Goal: Task Accomplishment & Management: Use online tool/utility

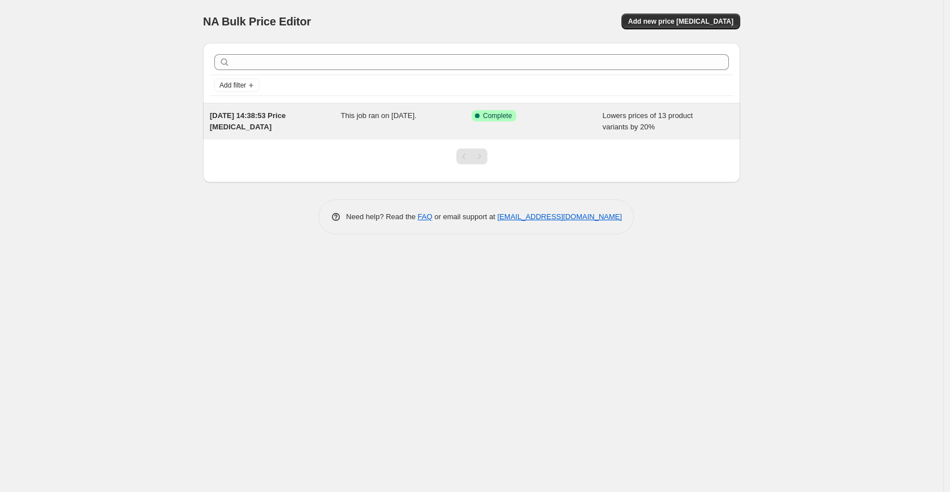
click at [323, 133] on div "[DATE] 14:38:53 Price [MEDICAL_DATA] This job ran on [DATE]. Success Complete C…" at bounding box center [471, 121] width 537 height 36
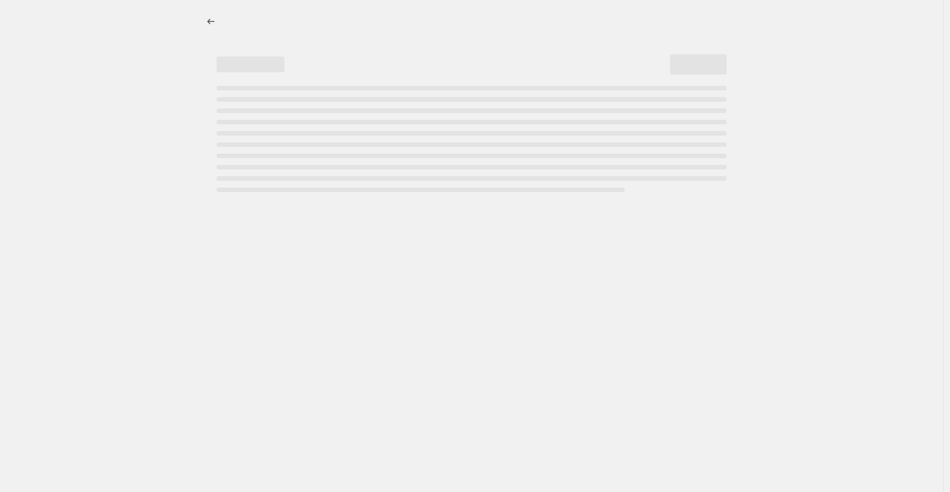
select select "percentage"
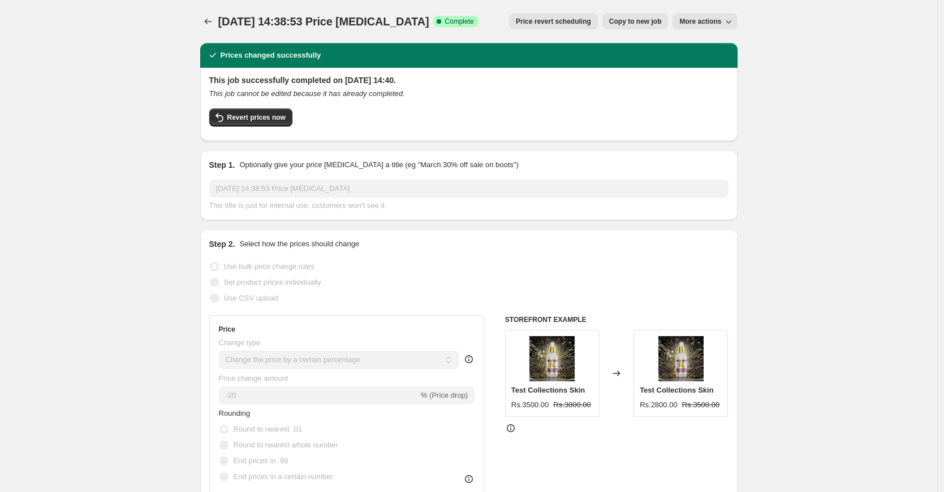
click at [692, 23] on span "More actions" at bounding box center [700, 21] width 42 height 9
click at [274, 121] on span "Revert prices now" at bounding box center [256, 117] width 58 height 9
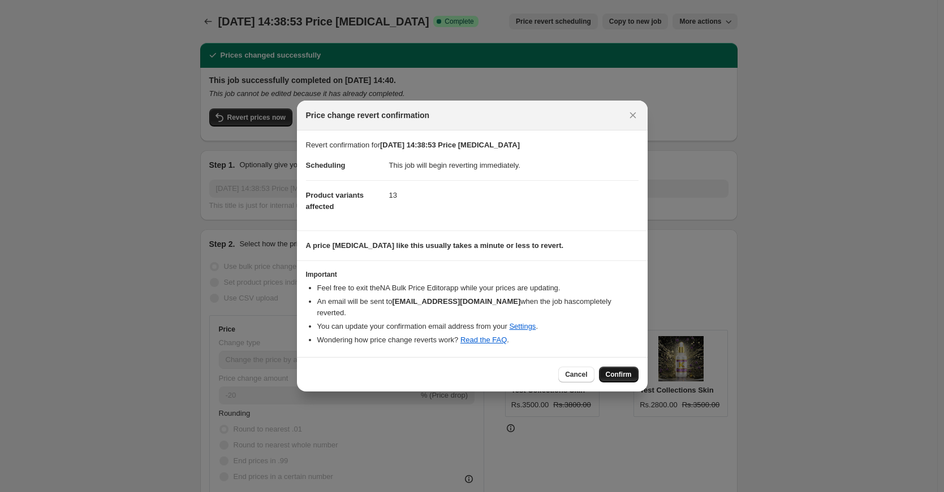
click at [615, 370] on span "Confirm" at bounding box center [619, 374] width 26 height 9
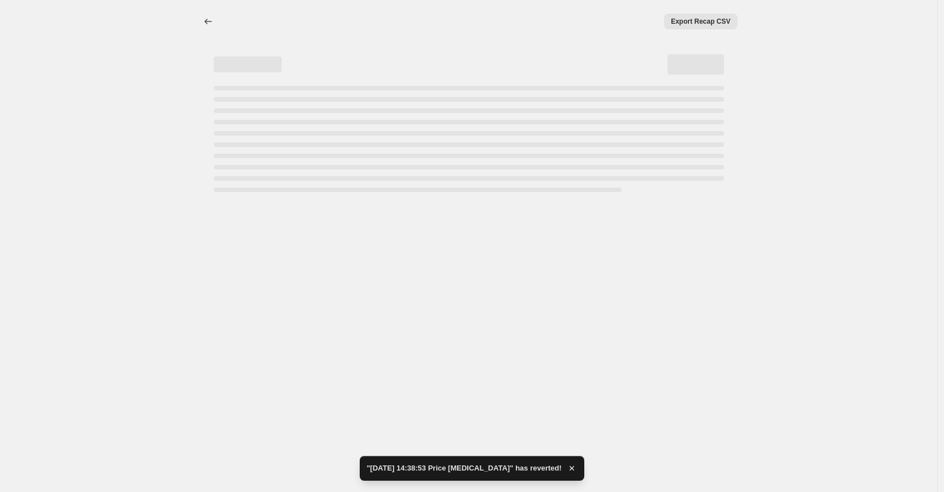
select select "percentage"
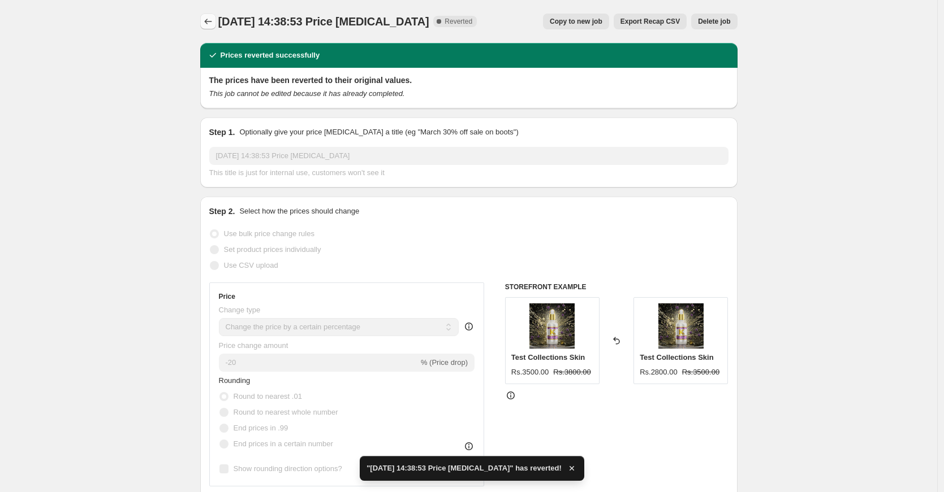
click at [213, 21] on icon "Price change jobs" at bounding box center [207, 21] width 11 height 11
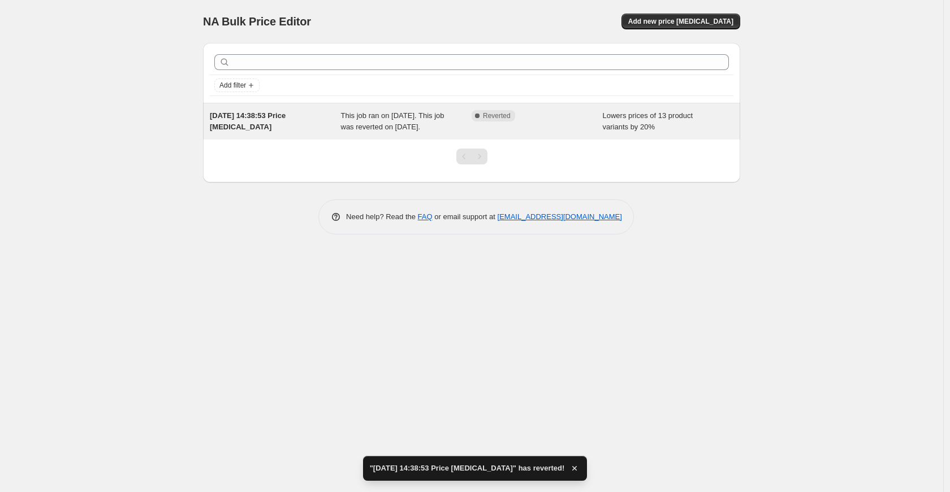
click at [459, 133] on div "This job ran on [DATE]. This job was reverted on [DATE]." at bounding box center [406, 121] width 131 height 23
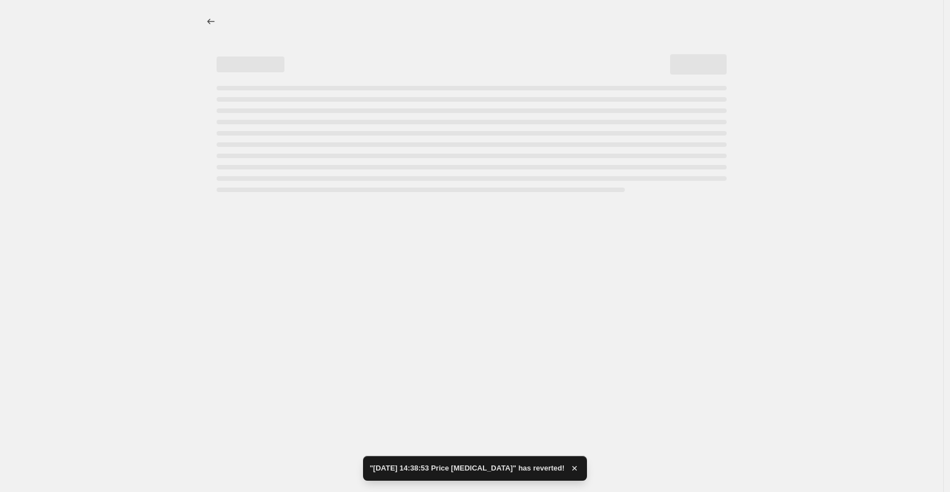
select select "percentage"
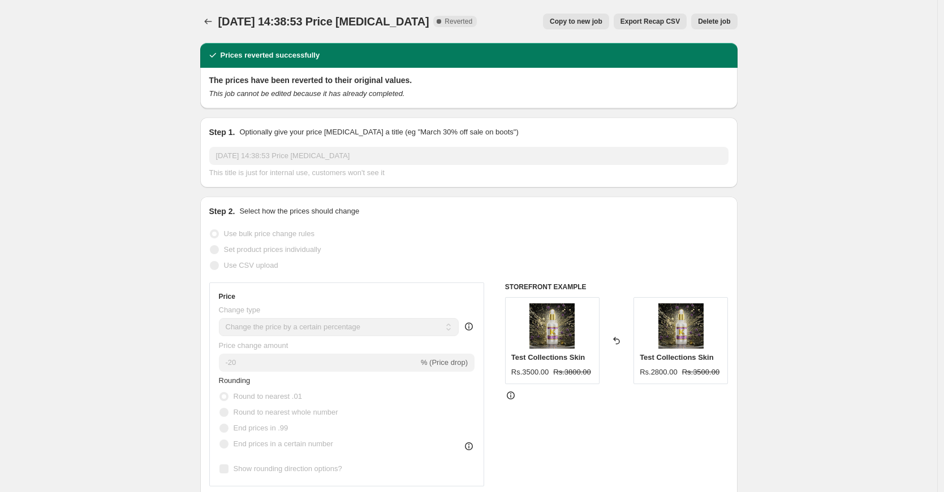
click at [712, 18] on span "Delete job" at bounding box center [714, 21] width 32 height 9
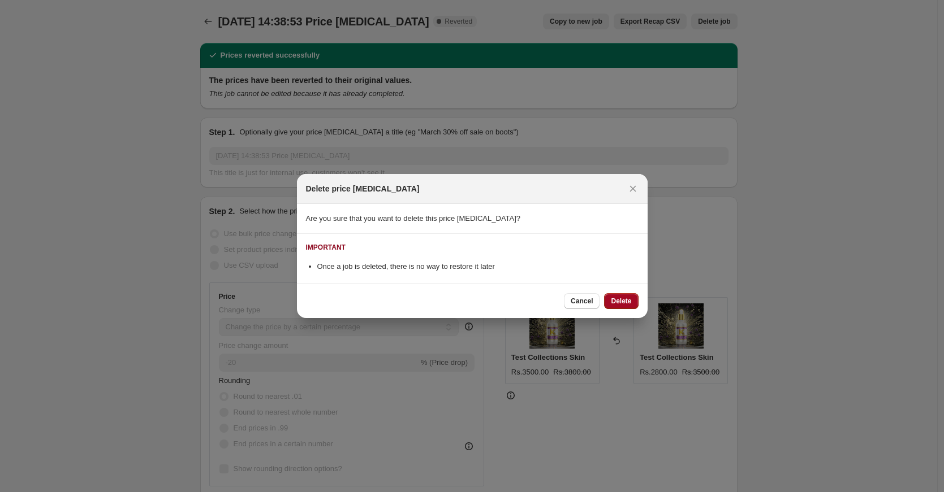
click at [622, 299] on span "Delete" at bounding box center [621, 301] width 20 height 9
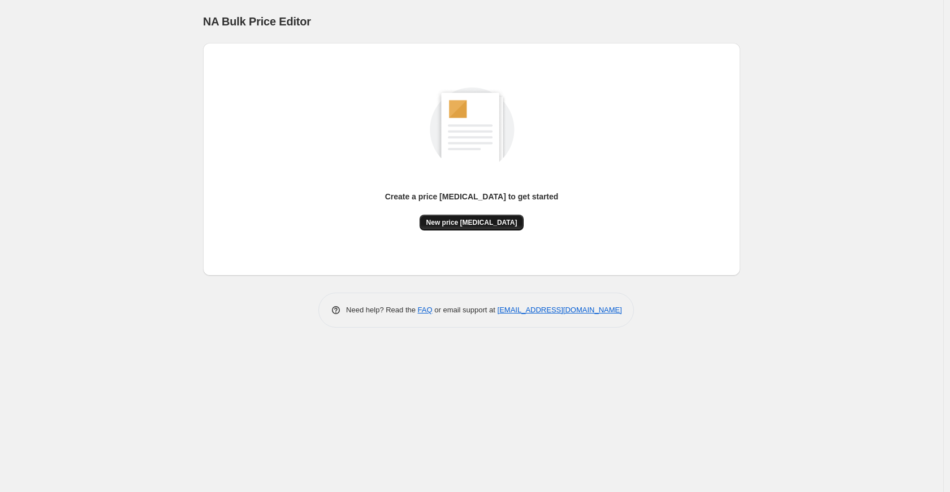
click at [466, 230] on button "New price [MEDICAL_DATA]" at bounding box center [472, 223] width 105 height 16
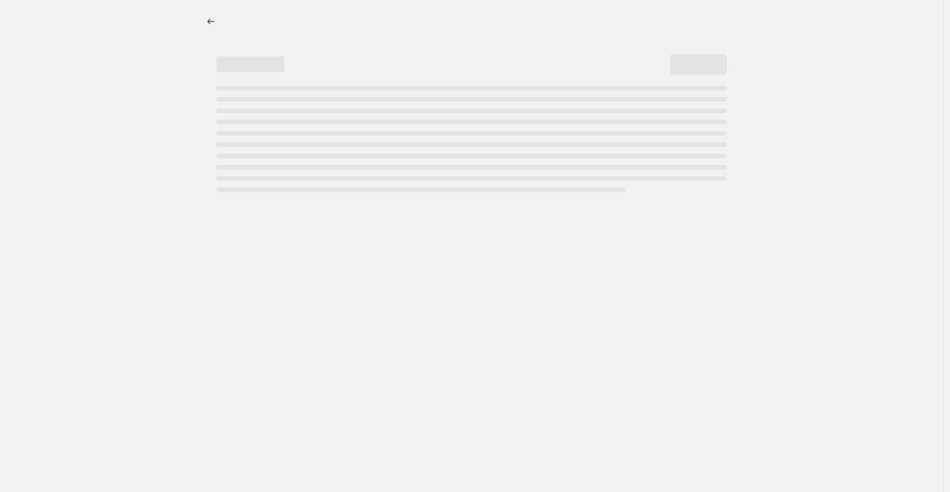
select select "percentage"
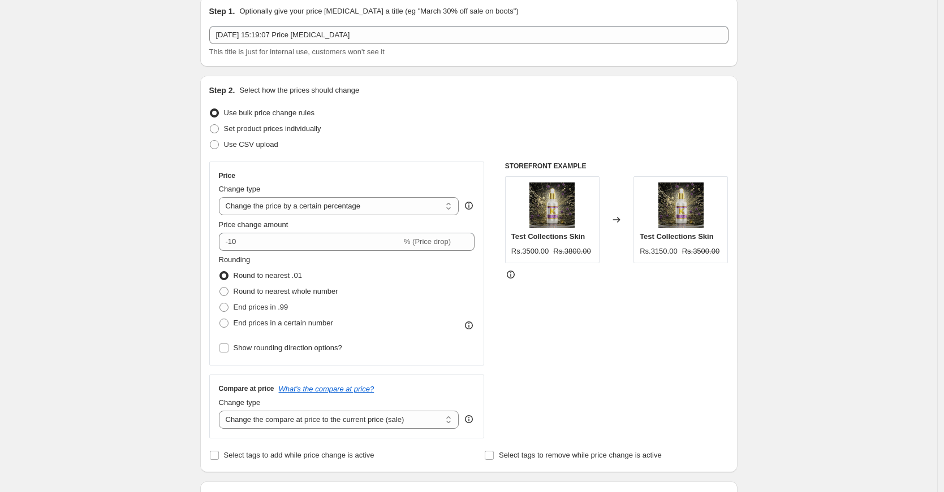
scroll to position [83, 0]
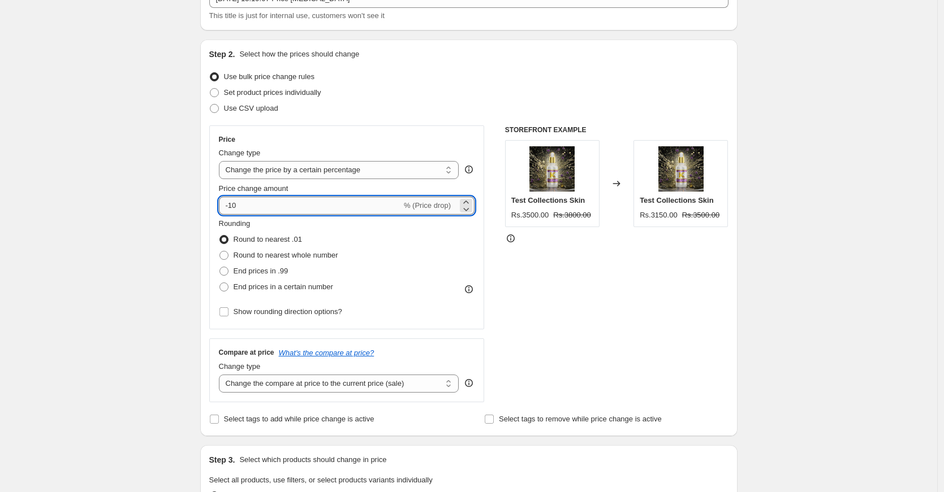
click at [251, 211] on input "-10" at bounding box center [310, 206] width 183 height 18
type input "-1"
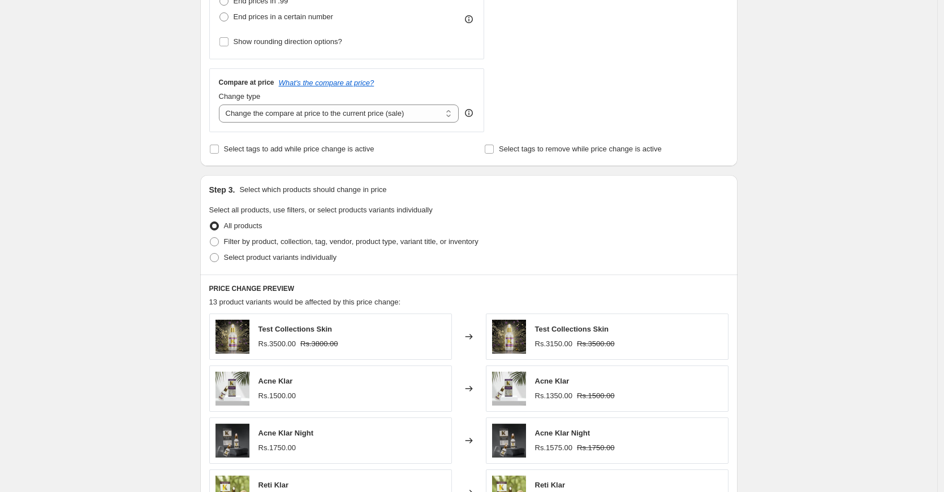
scroll to position [354, 0]
type input "-60"
click at [245, 242] on span "Filter by product, collection, tag, vendor, product type, variant title, or inv…" at bounding box center [351, 240] width 254 height 8
click at [210, 237] on input "Filter by product, collection, tag, vendor, product type, variant title, or inv…" at bounding box center [210, 236] width 1 height 1
radio input "true"
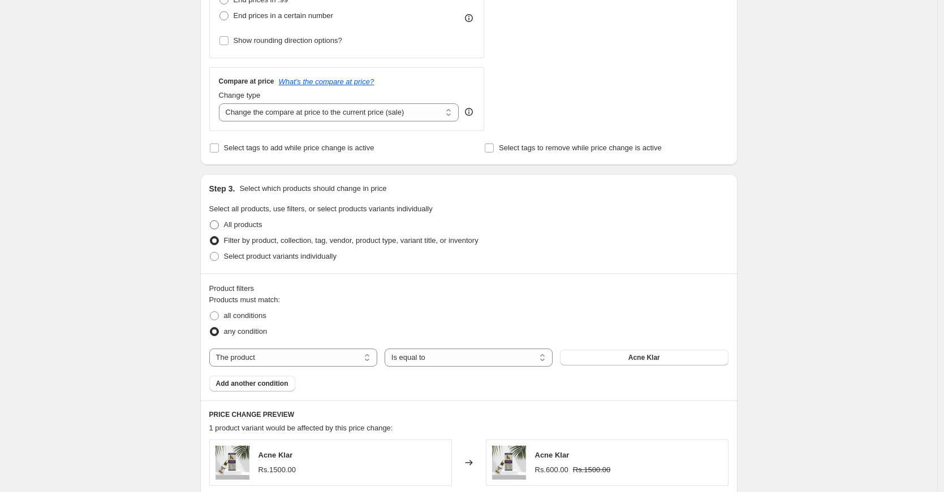
click at [247, 226] on span "All products" at bounding box center [243, 224] width 38 height 8
click at [210, 221] on input "All products" at bounding box center [210, 220] width 1 height 1
radio input "true"
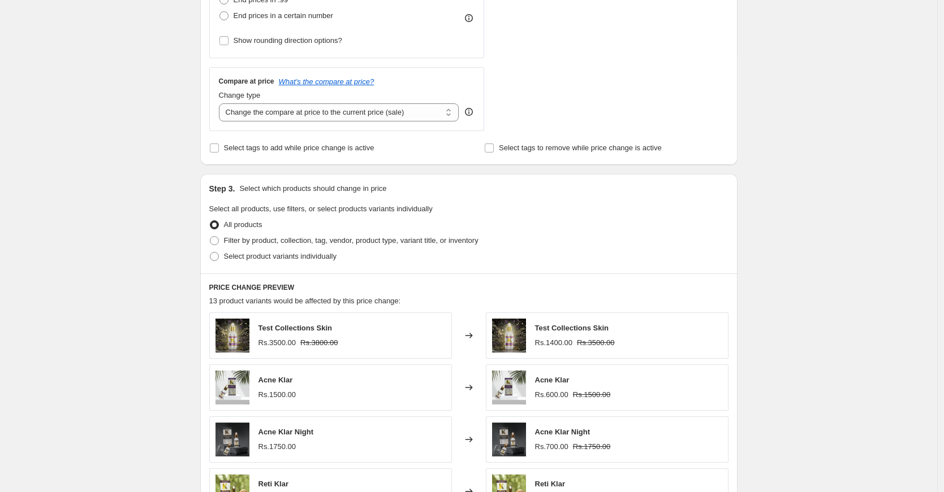
scroll to position [638, 0]
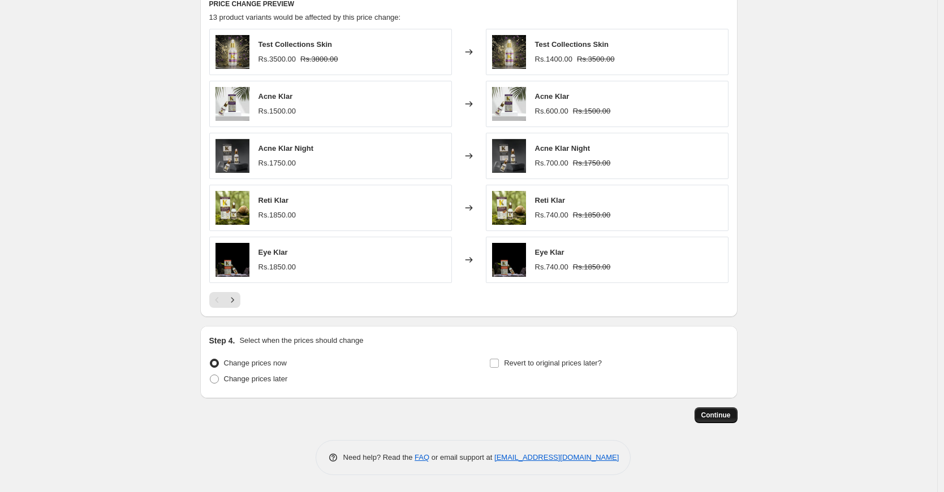
click at [721, 410] on button "Continue" at bounding box center [715, 416] width 43 height 16
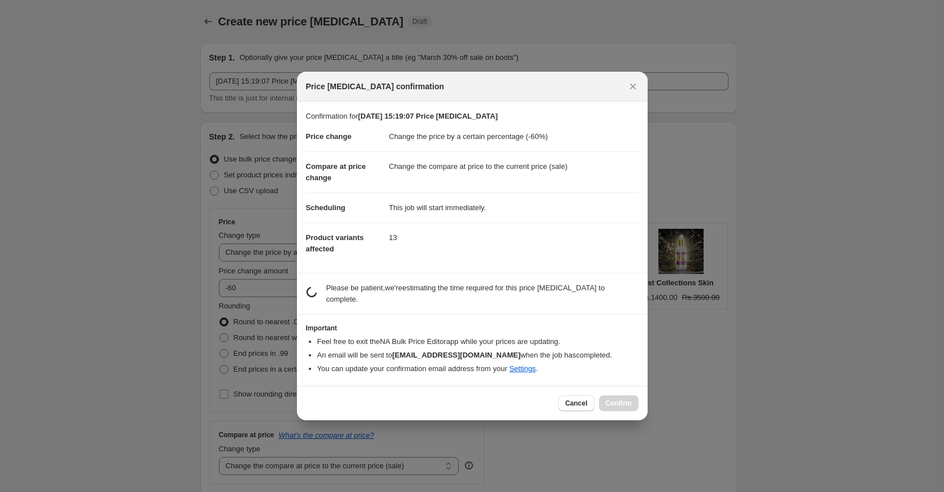
scroll to position [0, 0]
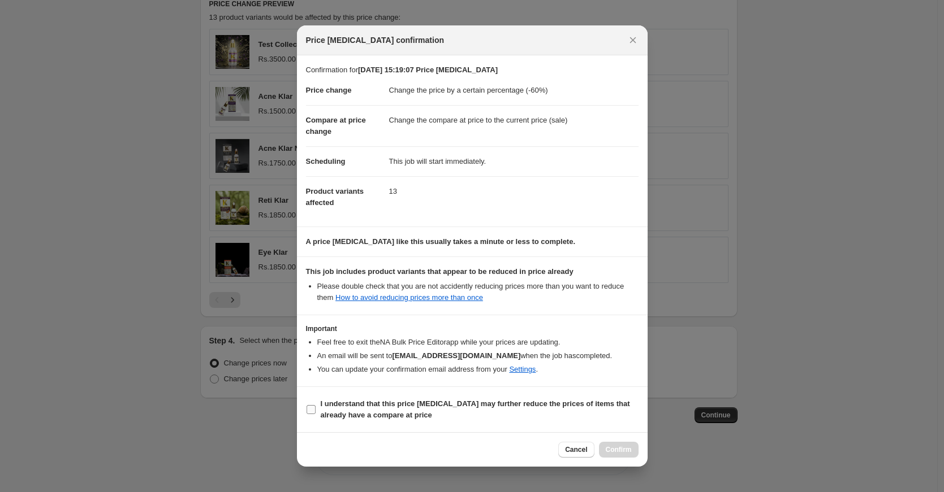
click at [352, 422] on label "I understand that this price [MEDICAL_DATA] may further reduce the prices of it…" at bounding box center [472, 409] width 332 height 27
click at [315, 414] on input "I understand that this price [MEDICAL_DATA] may further reduce the prices of it…" at bounding box center [310, 409] width 9 height 9
checkbox input "true"
click at [620, 446] on button "Confirm" at bounding box center [619, 450] width 40 height 16
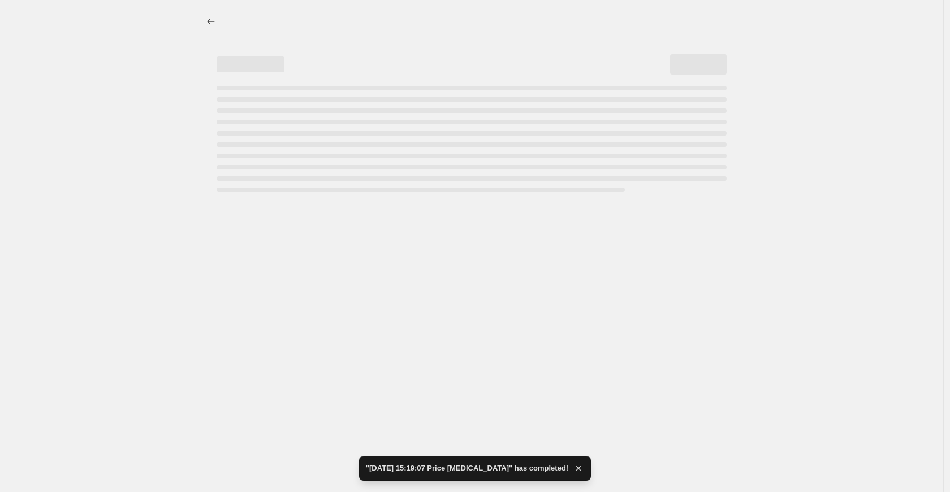
select select "percentage"
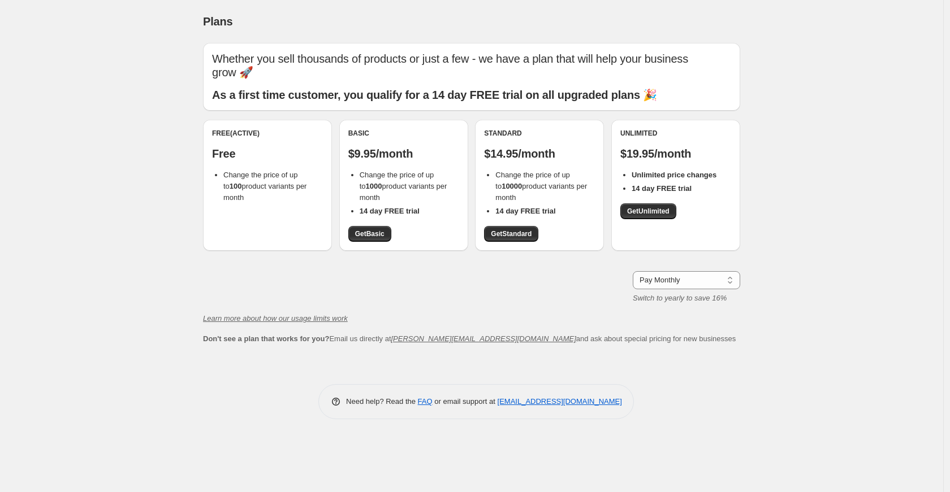
drag, startPoint x: 260, startPoint y: 188, endPoint x: 252, endPoint y: 180, distance: 10.4
click at [252, 180] on li "Change the price of up to 100 product variants per month" at bounding box center [273, 187] width 100 height 34
